Goal: Task Accomplishment & Management: Manage account settings

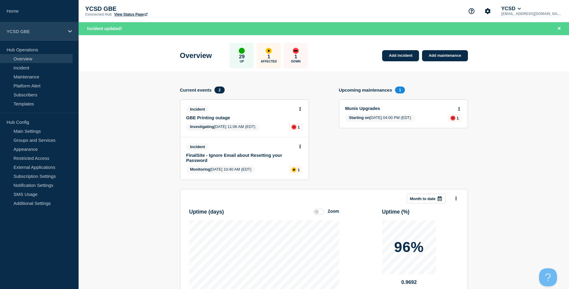
click at [43, 33] on p "YCSD GBE" at bounding box center [36, 31] width 58 height 5
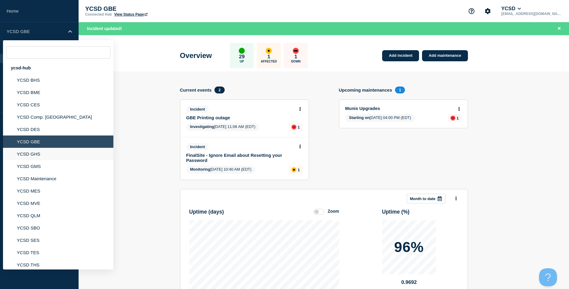
click at [64, 155] on li "YCSD GHS" at bounding box center [58, 154] width 110 height 12
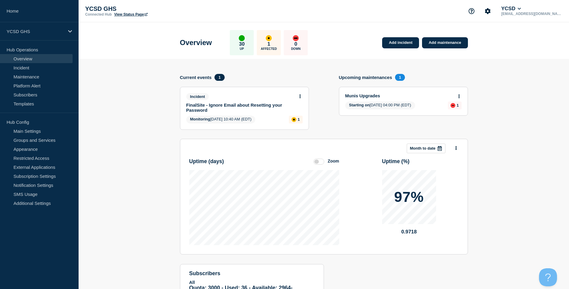
click at [121, 16] on link "View Status Page" at bounding box center [130, 14] width 33 height 4
click at [406, 41] on link "Add incident" at bounding box center [400, 42] width 37 height 11
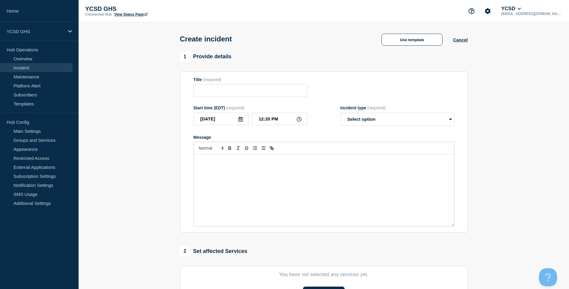
click at [260, 101] on form "Title (required) Start time (EDT) (required) [DATE] 12:20 PM Incident type (req…" at bounding box center [324, 152] width 261 height 150
click at [266, 92] on input "Title" at bounding box center [251, 90] width 114 height 12
type input "GSC Print Outage"
click at [375, 128] on form "Title (required) GSC Print Outage Start time (EDT) (required) [DATE] 12:20 PM I…" at bounding box center [324, 152] width 261 height 150
click at [383, 120] on select "Select option Investigating Identified Monitoring" at bounding box center [398, 119] width 114 height 13
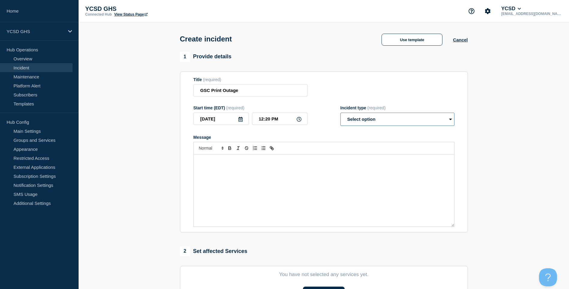
select select "investigating"
click at [341, 114] on select "Select option Investigating Identified Monitoring" at bounding box center [398, 119] width 114 height 13
click at [277, 183] on div "Message" at bounding box center [324, 190] width 260 height 72
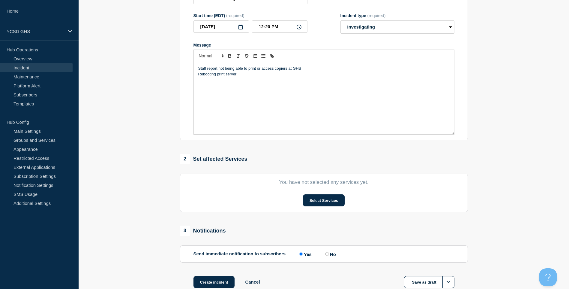
scroll to position [132, 0]
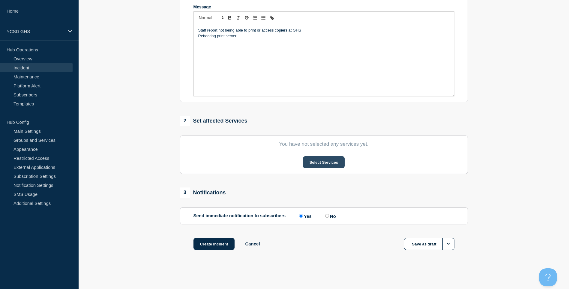
click at [313, 158] on button "Select Services" at bounding box center [324, 162] width 42 height 12
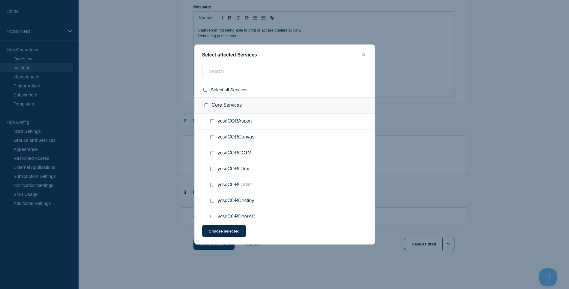
click at [261, 131] on ul "ycsdCORCanvas" at bounding box center [285, 137] width 180 height 16
click at [282, 71] on input "text" at bounding box center [284, 71] width 165 height 12
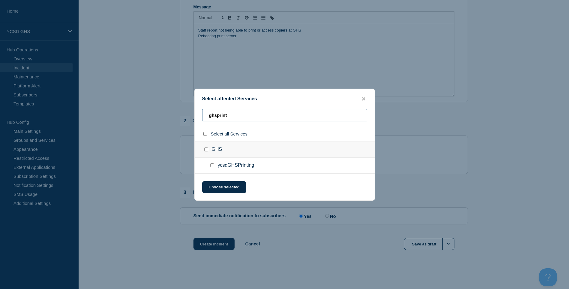
type input "ghsprint"
click at [217, 165] on div at bounding box center [213, 165] width 9 height 6
click at [211, 164] on input "ycsdGHSPrinting checkbox" at bounding box center [212, 165] width 4 height 4
checkbox input "true"
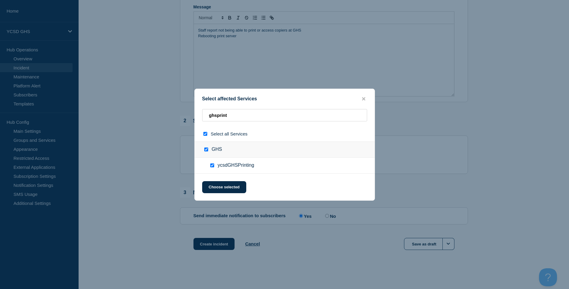
checkbox input "true"
click at [229, 191] on button "Choose selected" at bounding box center [224, 187] width 44 height 12
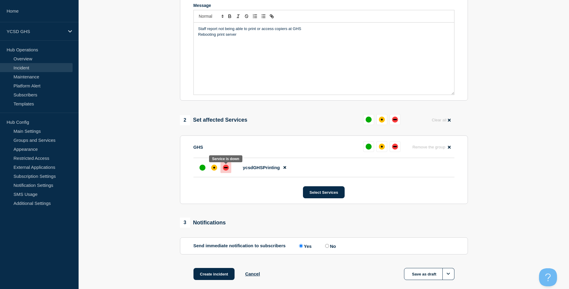
click at [228, 172] on div at bounding box center [226, 167] width 11 height 11
drag, startPoint x: 248, startPoint y: 47, endPoint x: 189, endPoint y: 28, distance: 62.8
click at [189, 28] on section "Title (required) GSC Print Outage Start time (EDT) (required) [DATE] 12:20 PM I…" at bounding box center [324, 20] width 288 height 161
copy div "Staff report not being able to print or access copiers at GHS Rebooting print s…"
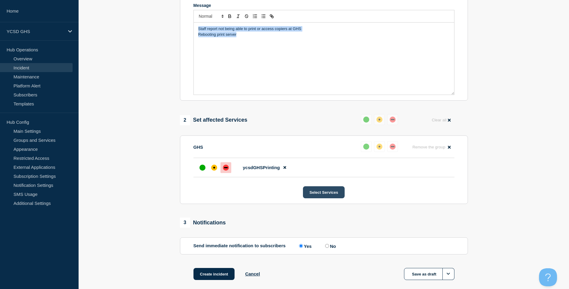
click at [329, 189] on button "Select Services" at bounding box center [324, 192] width 42 height 12
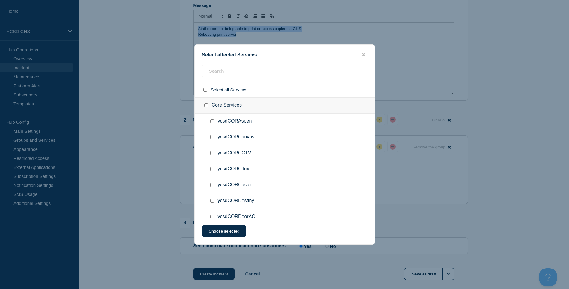
click at [360, 54] on button "close button" at bounding box center [363, 55] width 7 height 6
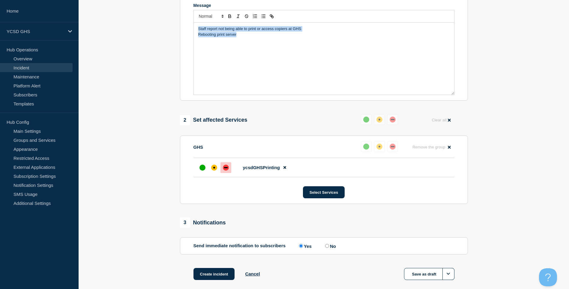
click at [363, 55] on div "Staff report not being able to print or access copiers at GHS Rebooting print s…" at bounding box center [324, 59] width 260 height 72
click at [206, 272] on button "Create incident" at bounding box center [214, 274] width 41 height 12
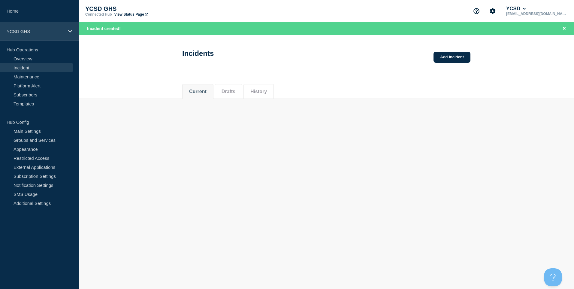
click at [39, 30] on p "YCSD GHS" at bounding box center [36, 31] width 58 height 5
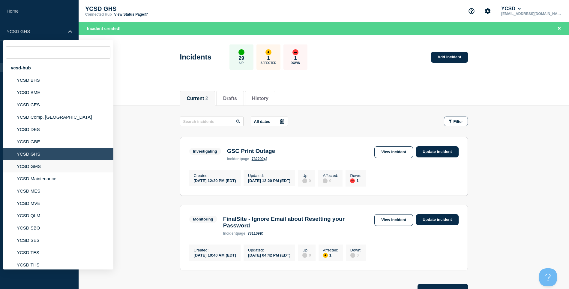
click at [41, 169] on li "YCSD GMS" at bounding box center [58, 166] width 110 height 12
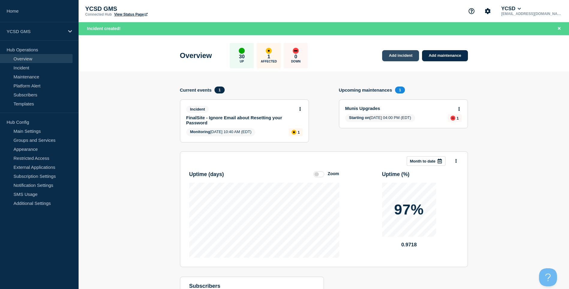
click at [406, 58] on link "Add incident" at bounding box center [400, 55] width 37 height 11
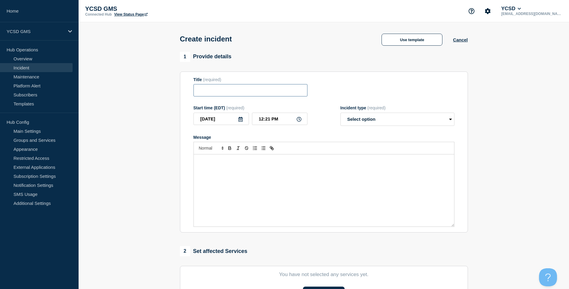
click at [231, 95] on input "Title" at bounding box center [251, 90] width 114 height 12
type input "GMS Print outage"
click at [341, 115] on select "Select option Investigating Identified Monitoring" at bounding box center [398, 119] width 114 height 13
click at [353, 116] on select "Select option Investigating Identified Monitoring" at bounding box center [398, 119] width 114 height 13
click at [352, 121] on select "Select option Investigating Identified Monitoring" at bounding box center [398, 119] width 114 height 13
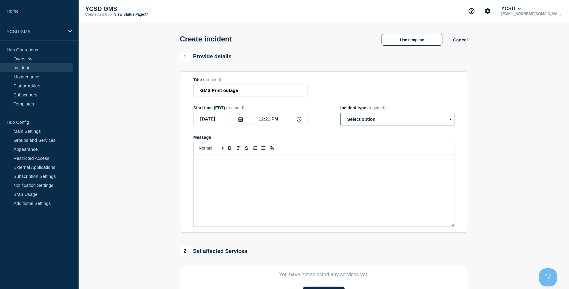
select select "investigating"
click at [341, 114] on select "Select option Investigating Identified Monitoring" at bounding box center [398, 119] width 114 height 13
click at [324, 174] on div "Message" at bounding box center [324, 190] width 260 height 72
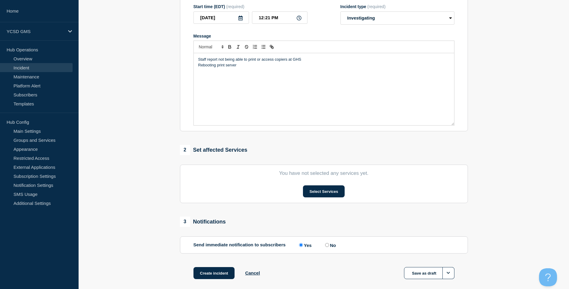
scroll to position [132, 0]
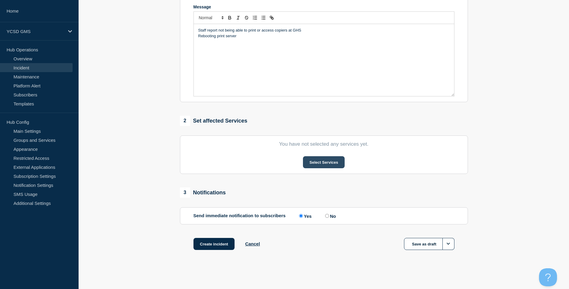
click at [314, 166] on button "Select Services" at bounding box center [324, 162] width 42 height 12
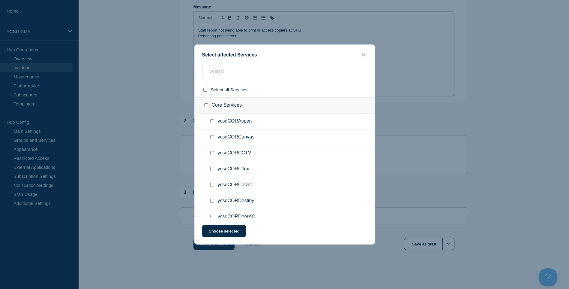
click at [273, 79] on div at bounding box center [285, 73] width 180 height 17
click at [277, 73] on input "text" at bounding box center [284, 71] width 165 height 12
type input "gms"
checkbox input "true"
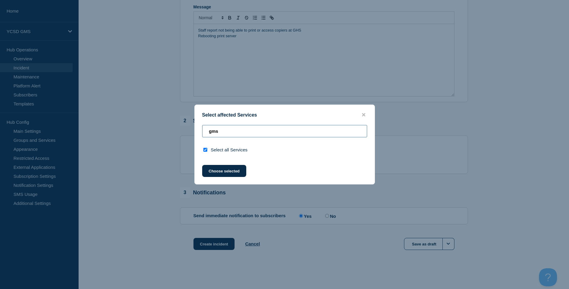
type input "gms"
checkbox input "false"
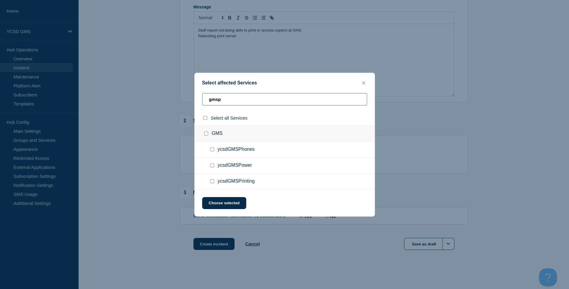
type input "gmspt"
checkbox input "true"
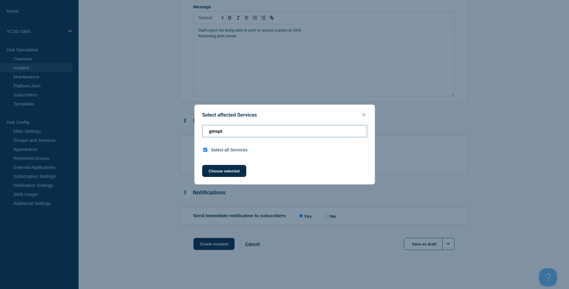
type input "gmsp"
checkbox input "false"
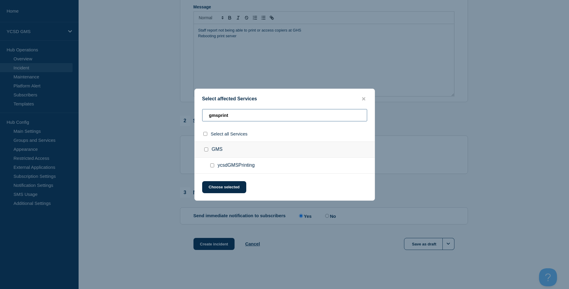
type input "gmsprint"
click at [214, 168] on div at bounding box center [213, 165] width 9 height 6
click at [214, 167] on input "ycsdGMSPrinting checkbox" at bounding box center [212, 165] width 4 height 4
checkbox input "true"
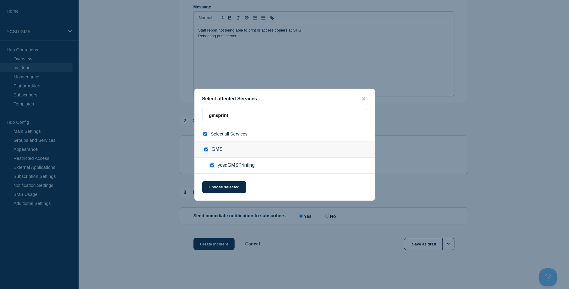
checkbox input "true"
click at [219, 187] on button "Choose selected" at bounding box center [224, 187] width 44 height 12
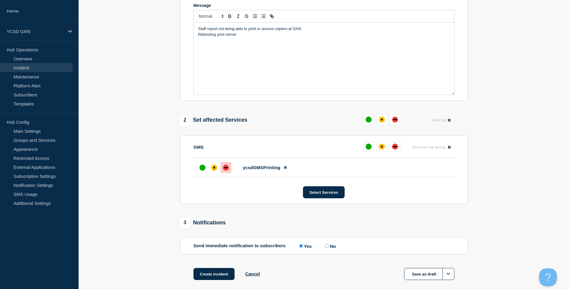
click at [224, 170] on div "down" at bounding box center [226, 167] width 6 height 6
click at [212, 273] on button "Create incident" at bounding box center [214, 274] width 41 height 12
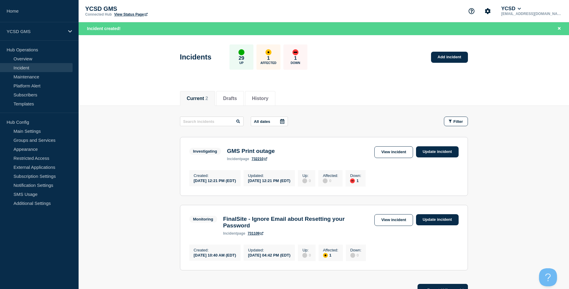
click at [449, 142] on section "Investigating GMS Print outage incident page 732210 View incident Update incide…" at bounding box center [324, 166] width 288 height 59
click at [446, 152] on link "Update incident" at bounding box center [437, 151] width 43 height 11
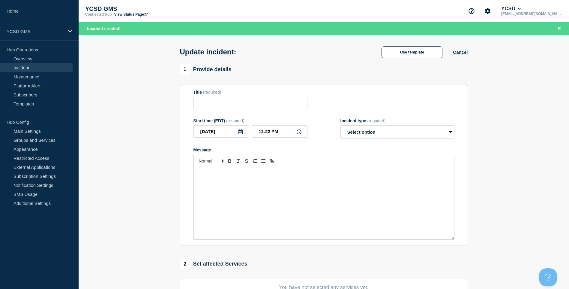
type input "GMS Print outage"
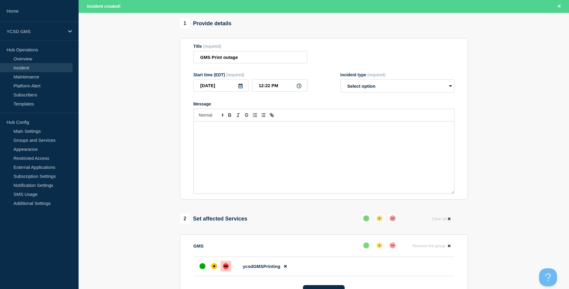
scroll to position [211, 0]
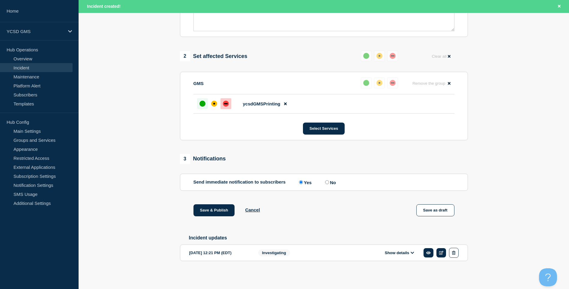
click at [197, 100] on div at bounding box center [202, 103] width 11 height 11
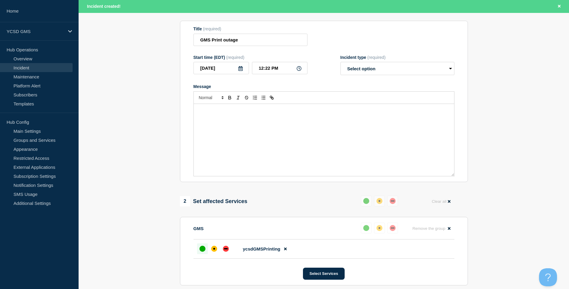
scroll to position [61, 0]
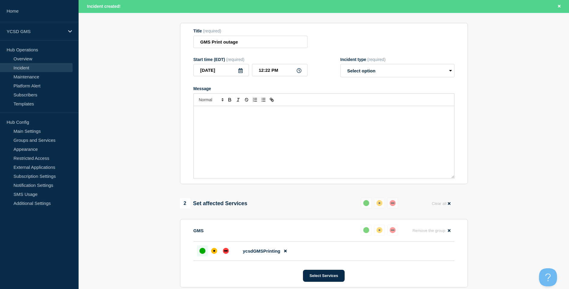
click at [204, 252] on div "up" at bounding box center [203, 251] width 6 height 6
click at [202, 249] on div at bounding box center [202, 250] width 11 height 11
click at [203, 250] on div "up" at bounding box center [203, 251] width 6 height 6
click at [276, 135] on div "Message" at bounding box center [324, 142] width 260 height 72
click at [196, 113] on div "Main office reports they are now able badge in and not get an error on their co…" at bounding box center [324, 142] width 260 height 72
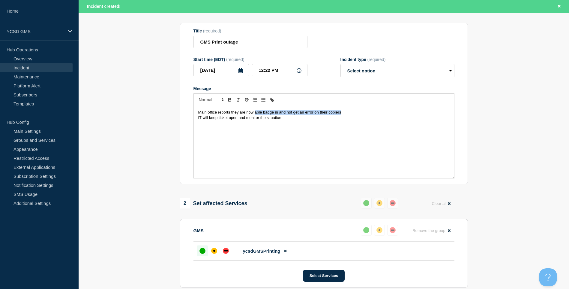
drag, startPoint x: 361, startPoint y: 113, endPoint x: 255, endPoint y: 113, distance: 105.9
click at [255, 113] on p "Main office reports they are now able badge in and not get an error on their co…" at bounding box center [323, 112] width 251 height 5
click at [197, 114] on div "Main office reports they are now no longer having issues with printing IT will …" at bounding box center [324, 142] width 260 height 72
drag, startPoint x: 327, startPoint y: 134, endPoint x: 61, endPoint y: 84, distance: 270.4
click at [61, 84] on div "Home YCSD GMS Hub Operations Overview Incident Maintenance Platform Alert Subsc…" at bounding box center [284, 187] width 569 height 497
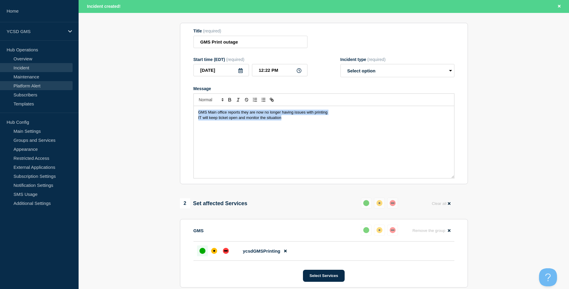
copy div "GMS Main office reports they are now no longer having issues with printing IT w…"
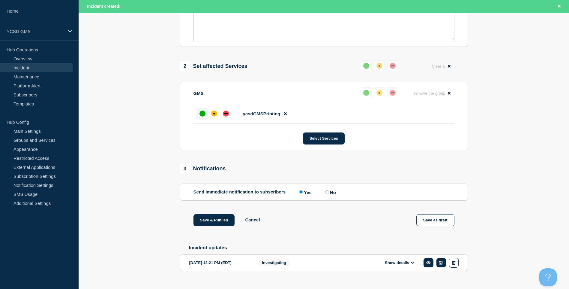
scroll to position [211, 0]
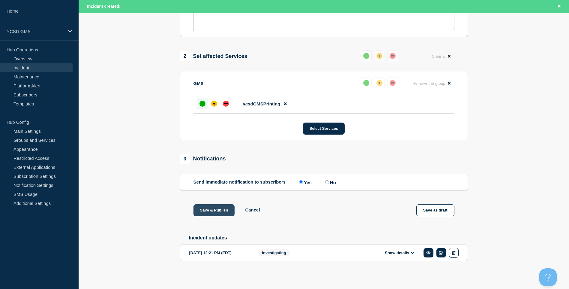
click at [206, 210] on button "Save & Publish" at bounding box center [214, 210] width 41 height 12
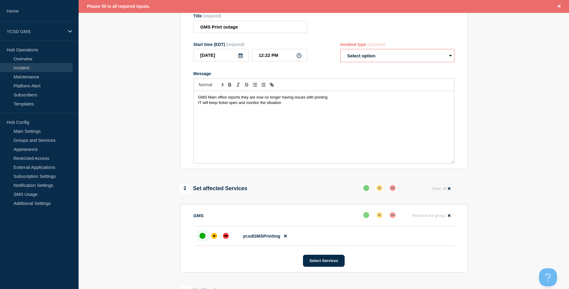
scroll to position [1, 0]
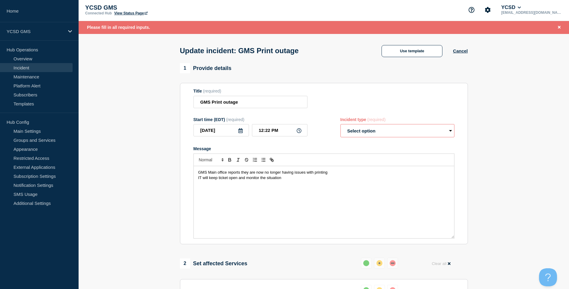
click at [364, 130] on select "Select option Investigating Identified Monitoring Resolved" at bounding box center [398, 130] width 114 height 13
select select "monitoring"
click at [341, 125] on select "Select option Investigating Identified Monitoring Resolved" at bounding box center [398, 130] width 114 height 13
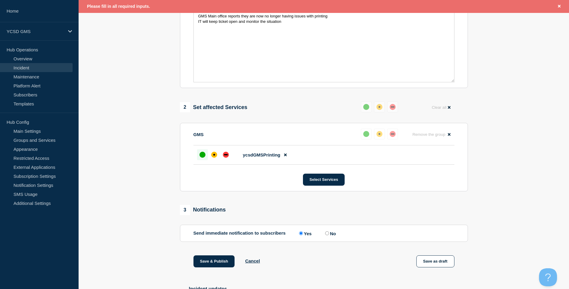
scroll to position [211, 0]
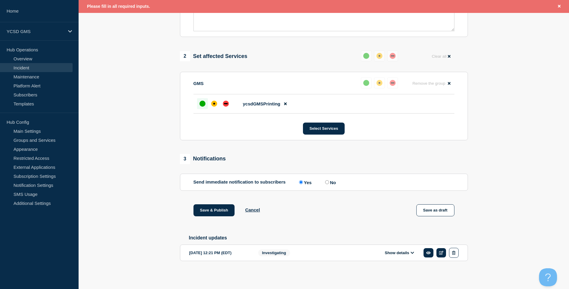
click at [219, 217] on div "Save & Publish Cancel Save as draft" at bounding box center [324, 217] width 288 height 27
click at [219, 207] on button "Save & Publish" at bounding box center [214, 210] width 41 height 12
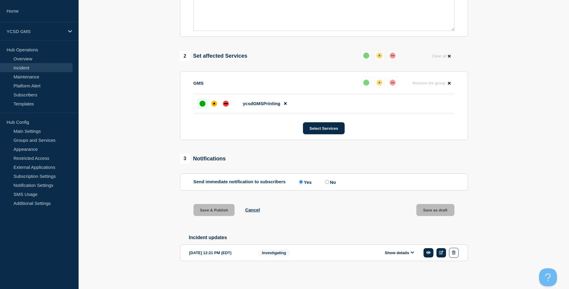
scroll to position [198, 0]
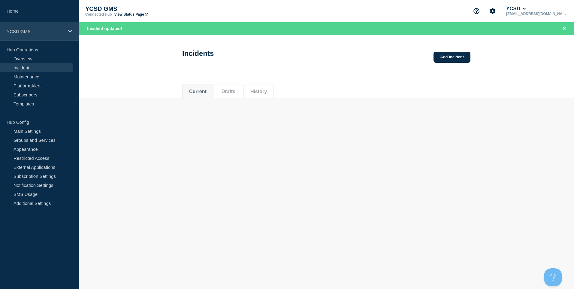
click at [53, 29] on p "YCSD GMS" at bounding box center [36, 31] width 58 height 5
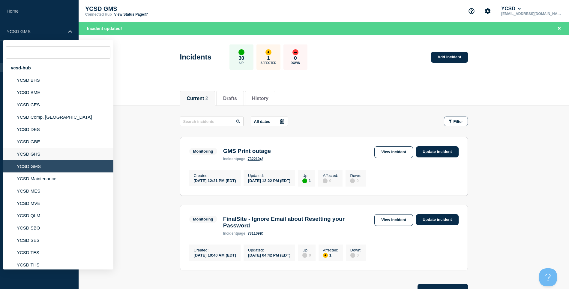
click at [58, 152] on li "YCSD GHS" at bounding box center [58, 154] width 110 height 12
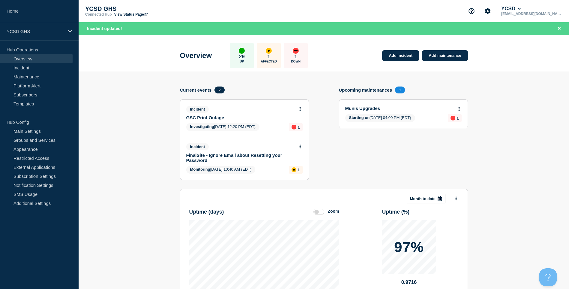
click at [296, 107] on div "Incident" at bounding box center [241, 109] width 111 height 7
click at [299, 107] on icon at bounding box center [300, 109] width 2 height 4
click at [304, 133] on link "Update incident" at bounding box center [299, 131] width 29 height 5
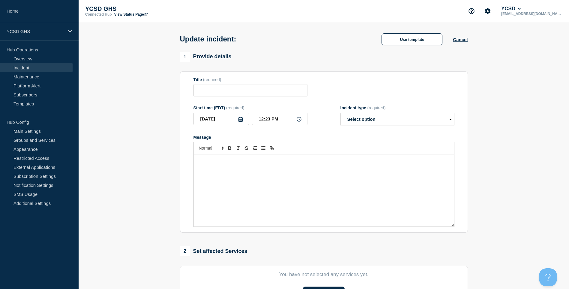
type input "GSC Print Outage"
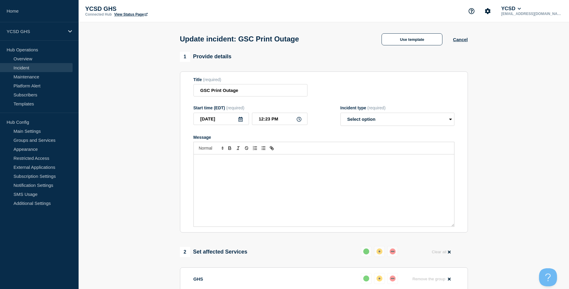
click at [282, 180] on div "Message" at bounding box center [324, 190] width 260 height 72
drag, startPoint x: 205, startPoint y: 163, endPoint x: 197, endPoint y: 162, distance: 7.9
click at [197, 162] on div "GMS Main office reports they are now no longer having issues with printing IT w…" at bounding box center [324, 190] width 260 height 72
drag, startPoint x: 205, startPoint y: 163, endPoint x: 192, endPoint y: 161, distance: 13.4
click at [192, 161] on section "Title (required) GSC Print Outage Start time (EDT) (required) [DATE] 12:23 PM I…" at bounding box center [324, 151] width 288 height 161
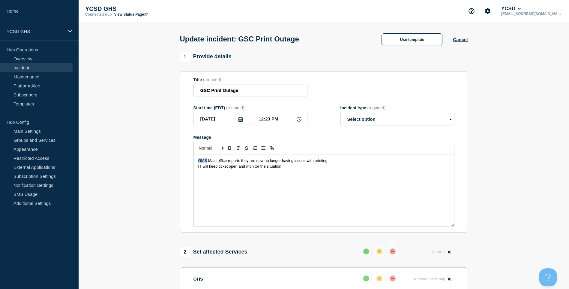
drag, startPoint x: 207, startPoint y: 160, endPoint x: 179, endPoint y: 158, distance: 28.9
click at [179, 158] on div "1 Provide details Title (required) GSC Print Outage Start time (EDT) (required)…" at bounding box center [323, 264] width 295 height 424
click at [425, 112] on div "Incident type (required) Select option Investigating Identified Monitoring Reso…" at bounding box center [398, 115] width 114 height 20
click at [424, 116] on select "Select option Investigating Identified Monitoring Resolved" at bounding box center [398, 119] width 114 height 13
select select "monitoring"
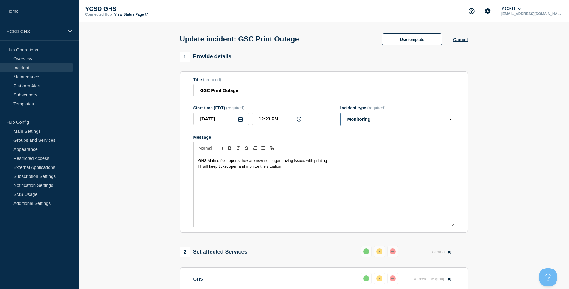
click at [341, 114] on select "Select option Investigating Identified Monitoring Resolved" at bounding box center [398, 119] width 114 height 13
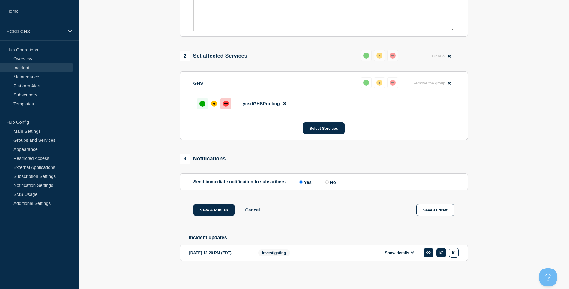
click at [198, 103] on div at bounding box center [202, 103] width 11 height 11
click at [213, 209] on button "Save & Publish" at bounding box center [214, 210] width 41 height 12
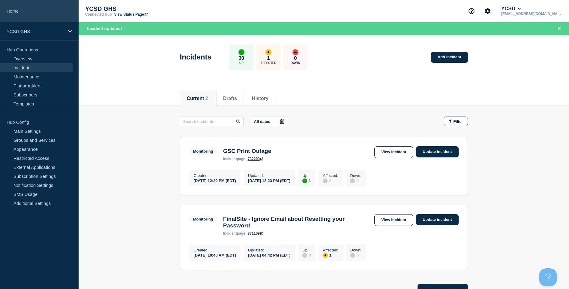
click at [53, 11] on link "Home" at bounding box center [39, 11] width 79 height 22
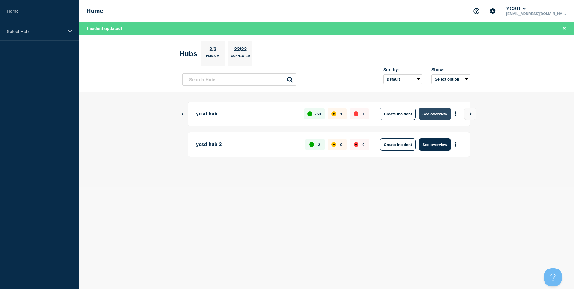
click at [440, 108] on button "See overview" at bounding box center [435, 114] width 32 height 12
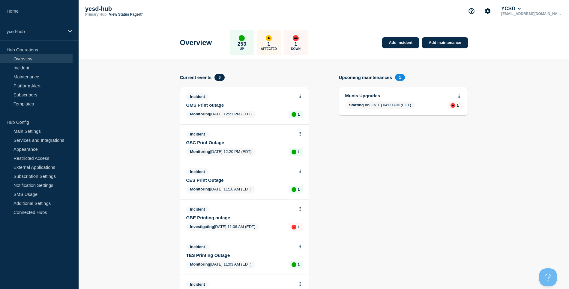
scroll to position [90, 0]
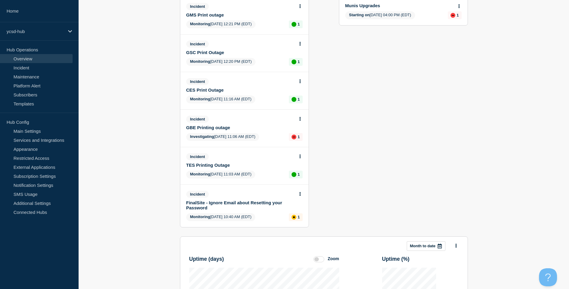
click at [301, 117] on icon at bounding box center [300, 119] width 2 height 4
click at [303, 142] on link "Update incident" at bounding box center [299, 141] width 29 height 5
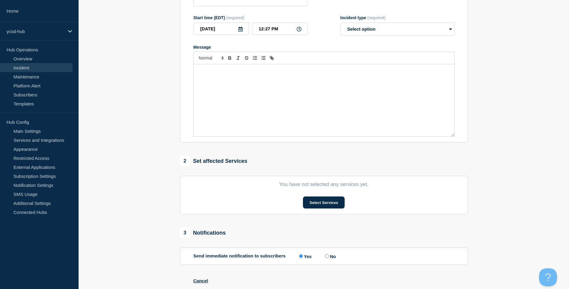
type input "GBE Printing outage"
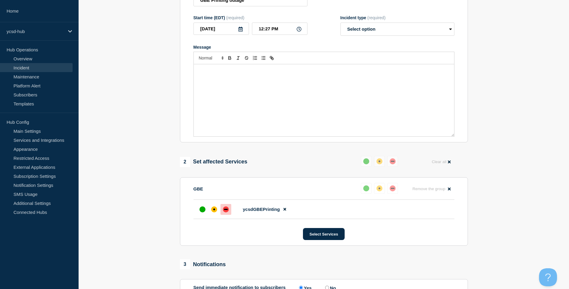
click at [286, 103] on div "Message" at bounding box center [324, 100] width 260 height 72
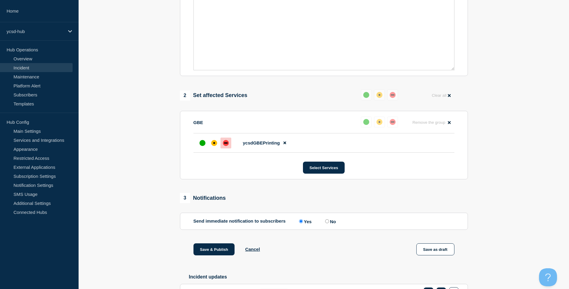
scroll to position [199, 0]
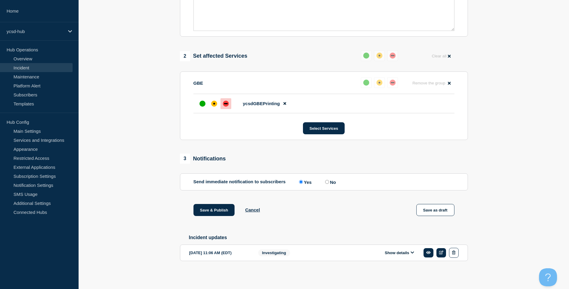
drag, startPoint x: 200, startPoint y: 104, endPoint x: 214, endPoint y: 115, distance: 17.9
click at [200, 104] on div "up" at bounding box center [203, 104] width 6 height 6
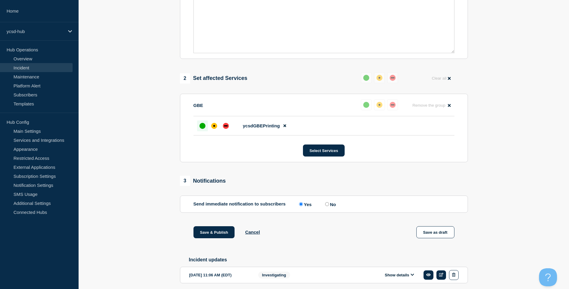
scroll to position [19, 0]
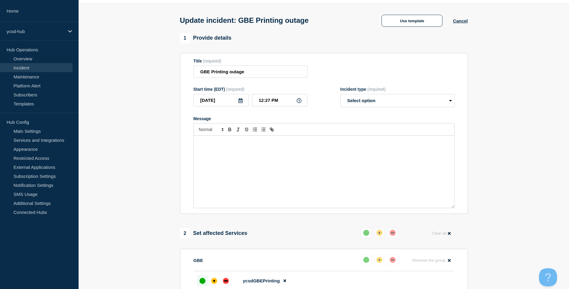
click at [267, 165] on div "Message" at bounding box center [324, 172] width 260 height 72
click at [329, 152] on p "IT will continue to monitor for any additional issues" at bounding box center [323, 152] width 251 height 5
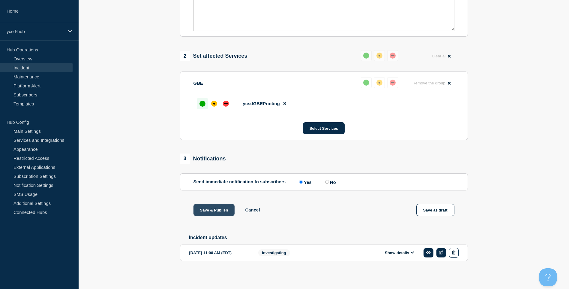
click at [200, 209] on button "Save & Publish" at bounding box center [214, 210] width 41 height 12
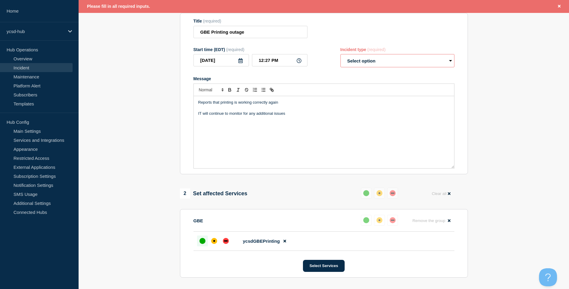
scroll to position [1, 0]
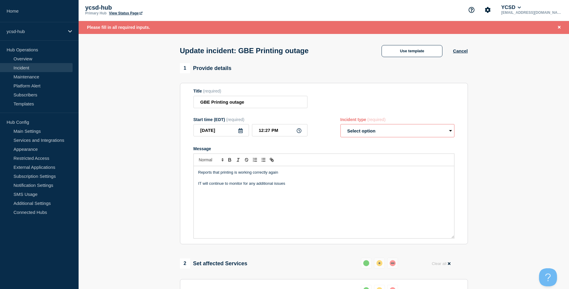
click at [379, 131] on select "Select option Investigating Identified Monitoring Resolved" at bounding box center [398, 130] width 114 height 13
select select "monitoring"
click at [341, 125] on select "Select option Investigating Identified Monitoring Resolved" at bounding box center [398, 130] width 114 height 13
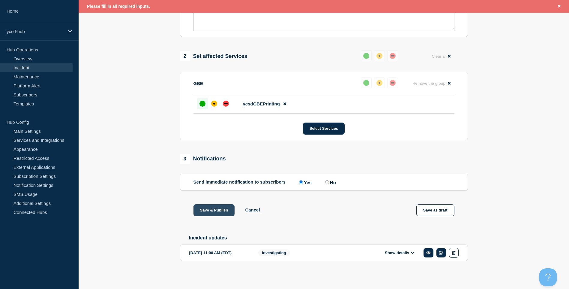
click at [215, 206] on button "Save & Publish" at bounding box center [214, 210] width 41 height 12
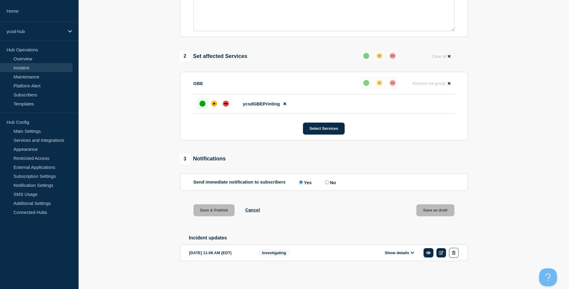
scroll to position [198, 0]
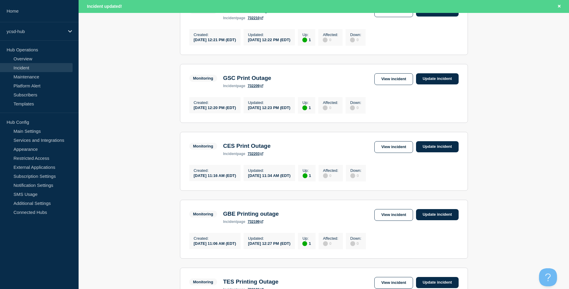
scroll to position [137, 0]
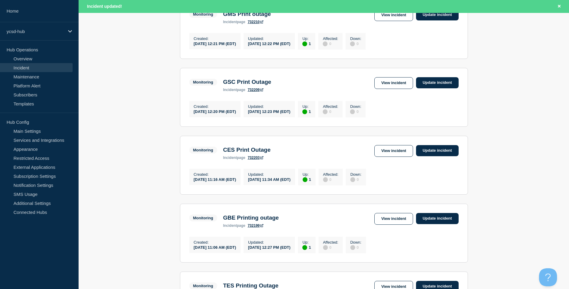
click at [131, 87] on main "All dates Filter Monitoring 1 Up GMS Print outage Created [DATE] 12:21 PM (EDT)…" at bounding box center [324, 191] width 491 height 445
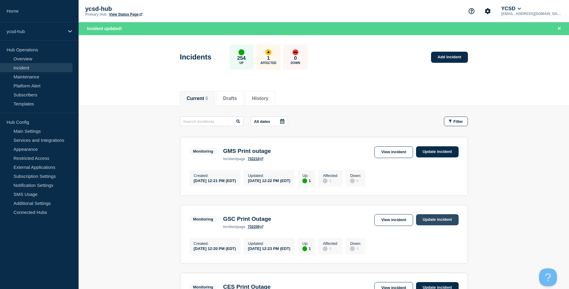
click at [438, 221] on link "Update incident" at bounding box center [437, 219] width 43 height 11
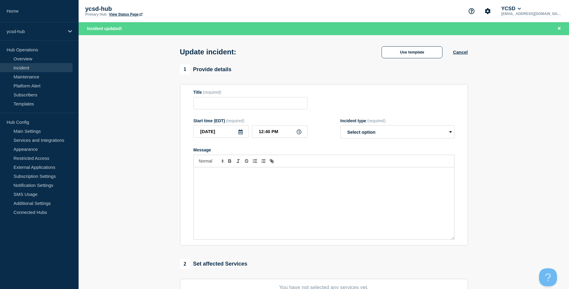
type input "GSC Print Outage"
click at [269, 220] on div "Message" at bounding box center [324, 203] width 260 height 72
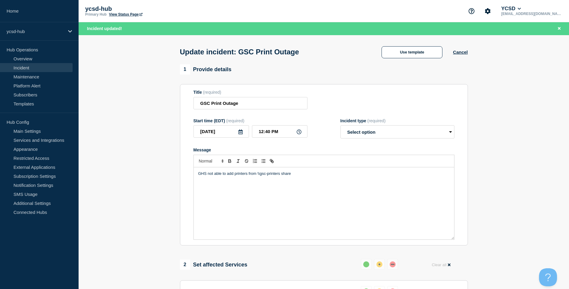
click at [271, 184] on div "GHS not able to add printers from \\gsc-printers share" at bounding box center [324, 203] width 260 height 72
click at [336, 180] on div "GHS not able to add printers from \\gsc-printers share" at bounding box center [324, 203] width 260 height 72
click at [294, 200] on div "GHS not able to add printers from \\gsc-printers share Server will be rebooted" at bounding box center [324, 203] width 260 height 72
click at [261, 186] on div "GHS not able to add printers from \\gsc-printers share Server will be rebooted" at bounding box center [324, 203] width 260 height 72
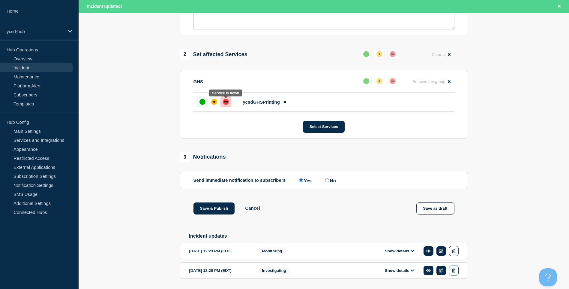
click at [230, 106] on div at bounding box center [226, 101] width 11 height 11
click at [214, 102] on div "affected" at bounding box center [214, 102] width 2 height 2
click at [224, 212] on button "Save & Publish" at bounding box center [214, 208] width 41 height 12
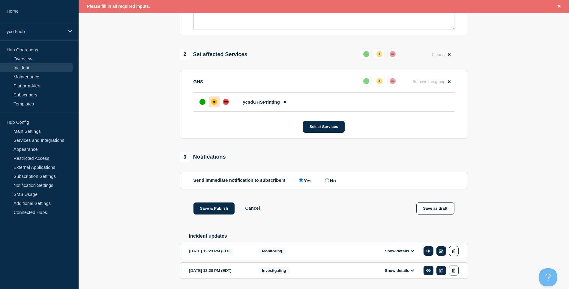
scroll to position [0, 0]
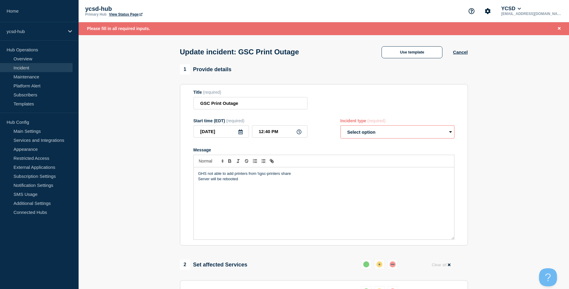
click at [372, 134] on select "Select option Investigating Identified Monitoring Resolved" at bounding box center [398, 131] width 114 height 13
select select "investigating"
click at [341, 127] on select "Select option Investigating Identified Monitoring Resolved" at bounding box center [398, 131] width 114 height 13
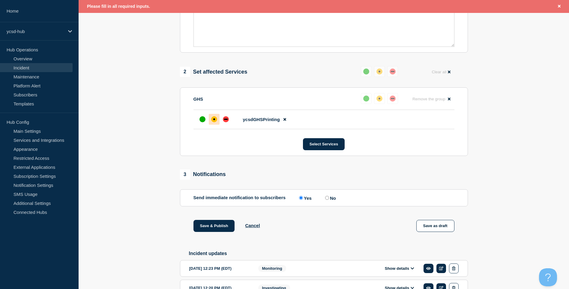
scroll to position [231, 0]
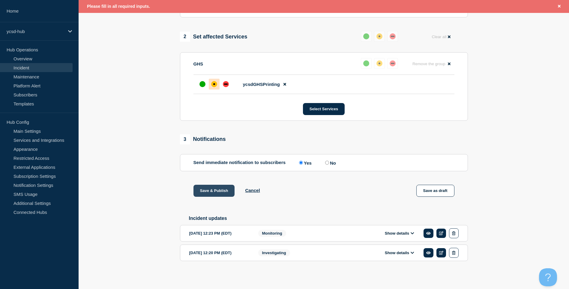
click at [218, 189] on button "Save & Publish" at bounding box center [214, 191] width 41 height 12
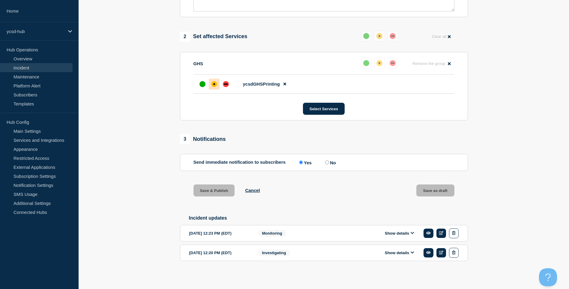
scroll to position [218, 0]
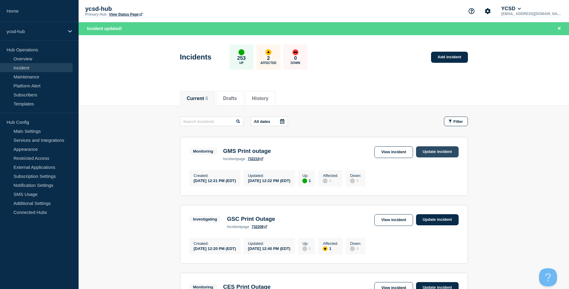
click at [451, 155] on link "Update incident" at bounding box center [437, 151] width 43 height 11
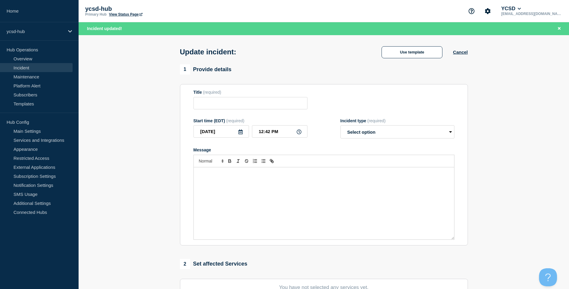
type input "GMS Print outage"
click at [371, 134] on select "Select option Investigating Identified Monitoring Resolved" at bounding box center [398, 131] width 114 height 13
select select "investigating"
click at [341, 127] on select "Select option Investigating Identified Monitoring Resolved" at bounding box center [398, 131] width 114 height 13
click at [281, 187] on div "Message" at bounding box center [324, 203] width 260 height 72
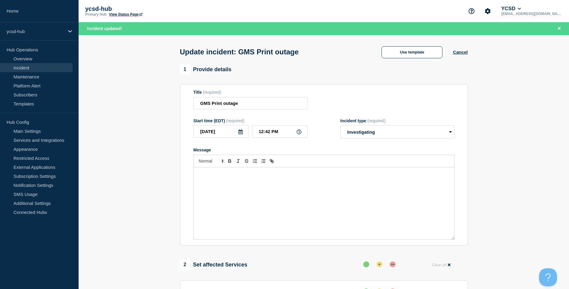
click at [303, 180] on div "Message" at bounding box center [324, 203] width 260 height 72
paste div "Message"
click at [198, 181] on span "Server will be rebooted" at bounding box center [218, 178] width 40 height 5
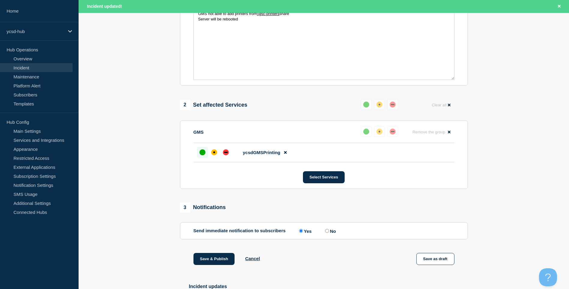
scroll to position [231, 0]
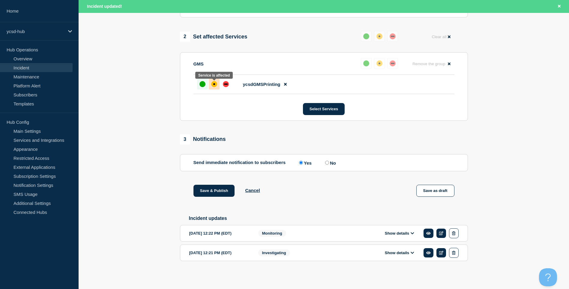
click at [211, 82] on div at bounding box center [214, 84] width 11 height 11
click at [224, 185] on button "Save & Publish" at bounding box center [214, 191] width 41 height 12
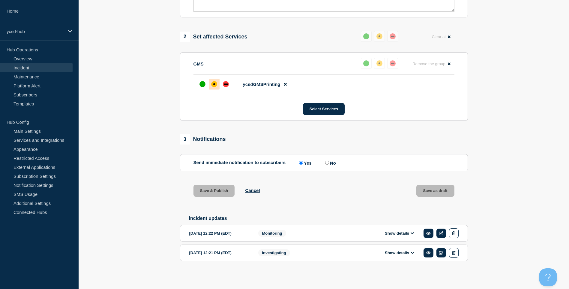
scroll to position [218, 0]
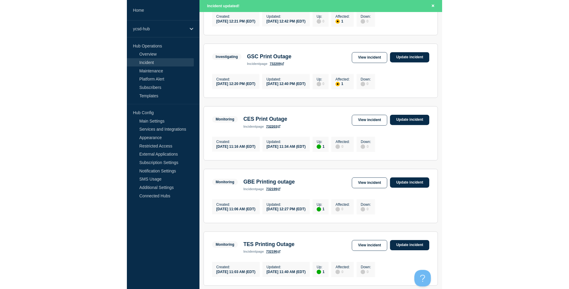
scroll to position [270, 0]
